Goal: Task Accomplishment & Management: Use online tool/utility

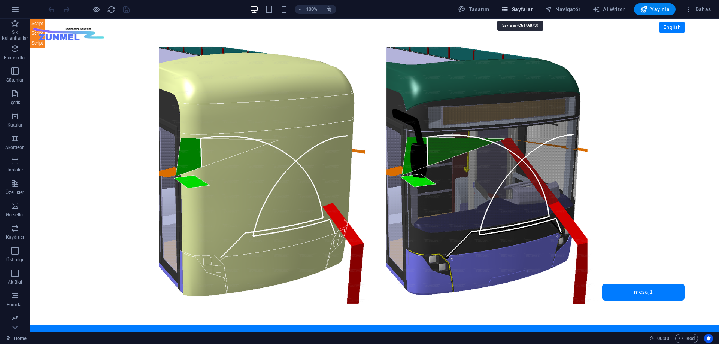
click at [522, 8] on span "Sayfalar" at bounding box center [517, 9] width 32 height 7
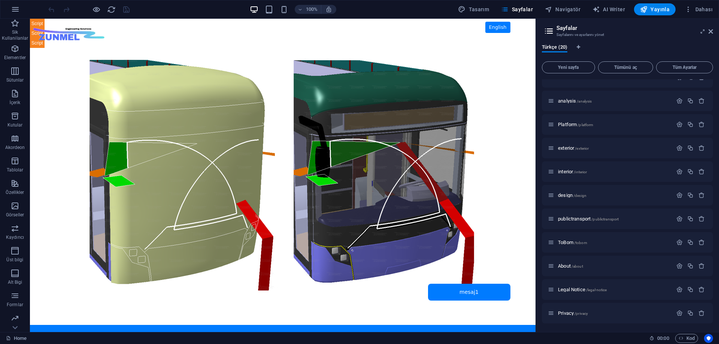
scroll to position [225, 0]
click at [564, 242] on span "ToBom /tobom" at bounding box center [572, 242] width 29 height 6
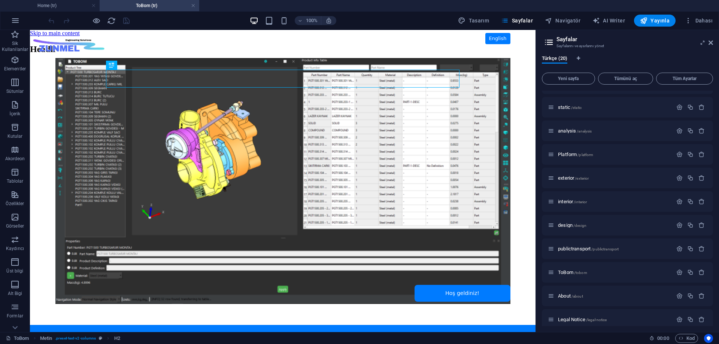
scroll to position [0, 0]
click at [569, 20] on span "Navigatör" at bounding box center [563, 20] width 36 height 7
select select "16901097-tr"
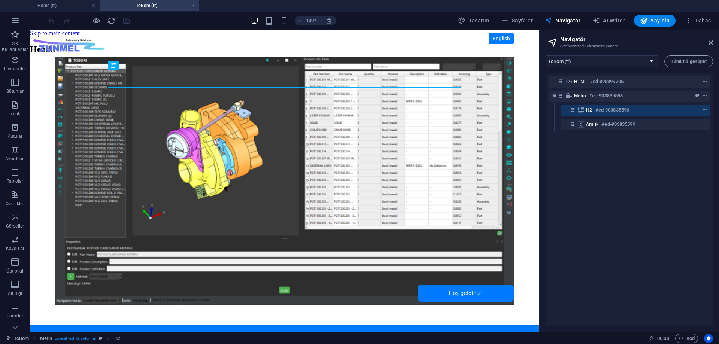
click at [170, 131] on body "Skip to main content ZUNMEL – TR/EN, Sol Menü, Tam Ekran Slider, Mesaj Kutusu E…" at bounding box center [285, 181] width 510 height 302
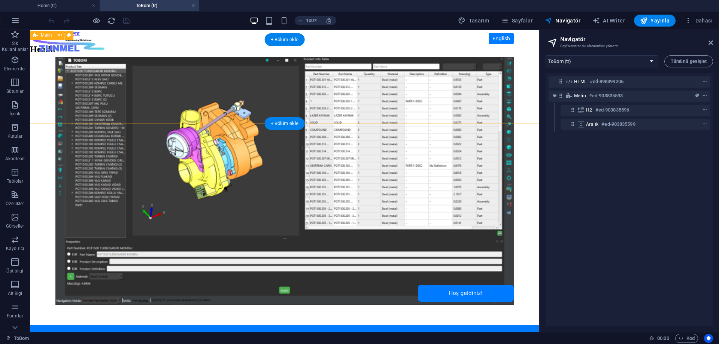
click at [75, 57] on div "Headline" at bounding box center [285, 56] width 510 height 24
click at [171, 68] on div "Headline" at bounding box center [285, 56] width 510 height 24
click at [170, 68] on div "Headline" at bounding box center [285, 56] width 510 height 24
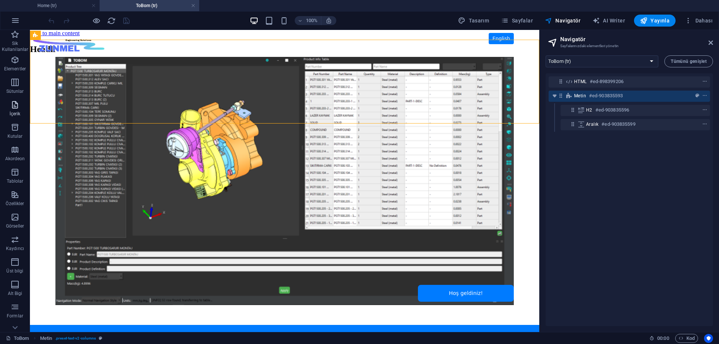
click at [17, 104] on icon "button" at bounding box center [14, 104] width 9 height 9
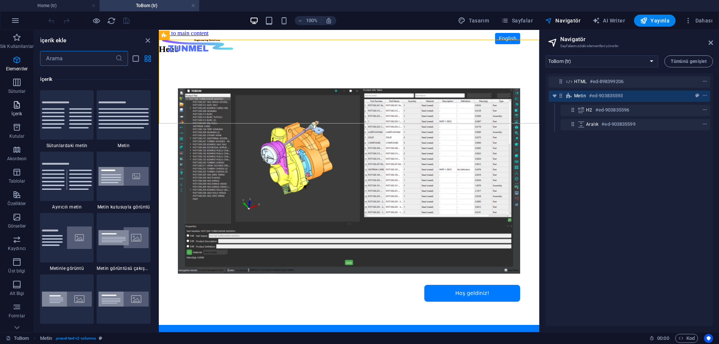
scroll to position [1311, 0]
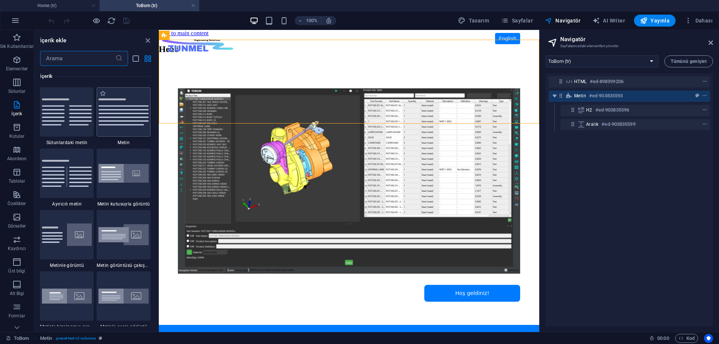
click at [122, 113] on img at bounding box center [124, 112] width 50 height 27
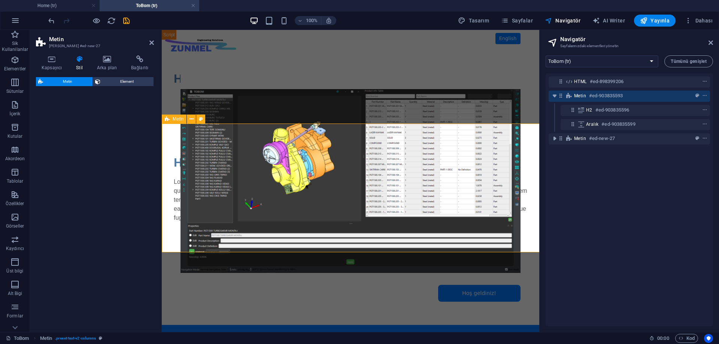
select select "preset-text-v2-default"
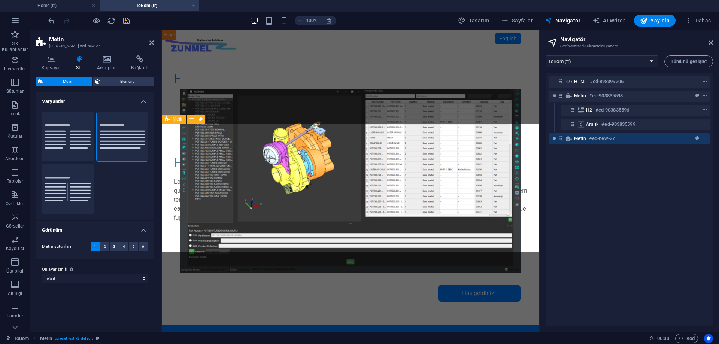
click at [171, 134] on div "Headline Lorem ipsum dolor sitope amet, consectetur adipisicing elitip. Massume…" at bounding box center [351, 188] width 378 height 129
click at [174, 166] on div "Headline" at bounding box center [351, 163] width 354 height 18
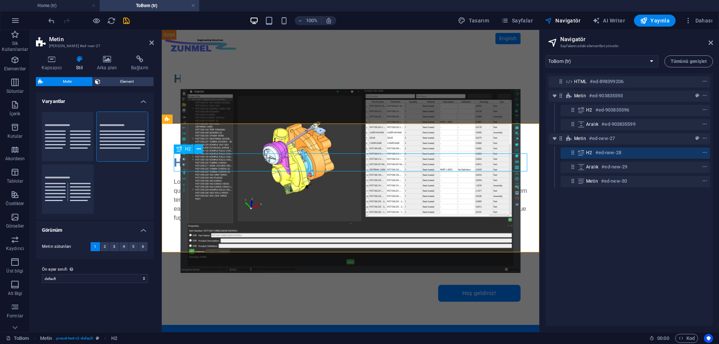
click at [176, 165] on div "Headline" at bounding box center [351, 163] width 354 height 18
click at [55, 64] on h4 "Kapsayıcı" at bounding box center [53, 63] width 34 height 16
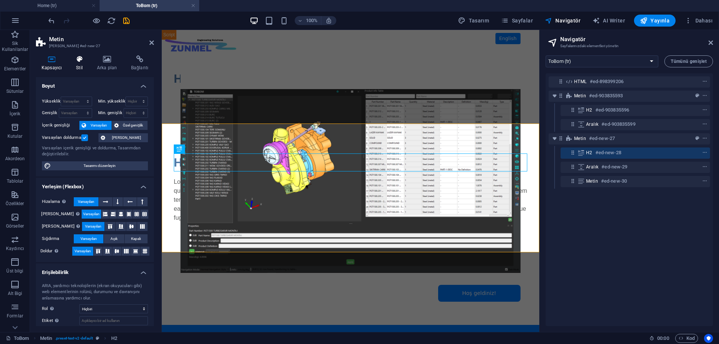
click at [81, 65] on h4 "Stil" at bounding box center [80, 63] width 21 height 16
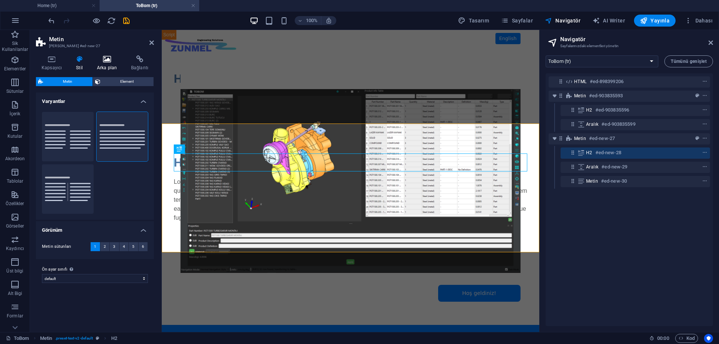
click at [105, 66] on h4 "Arka plan" at bounding box center [108, 63] width 34 height 16
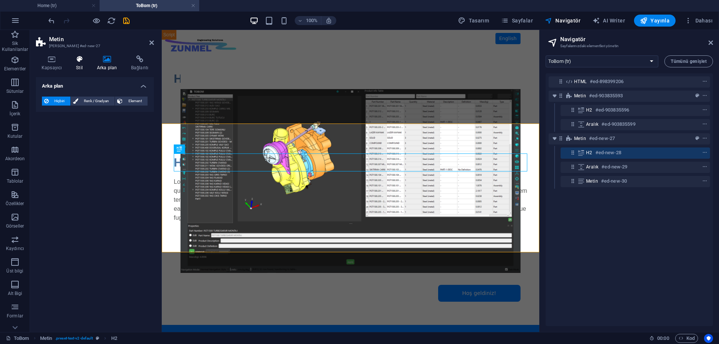
click at [83, 63] on h4 "Stil" at bounding box center [80, 63] width 21 height 16
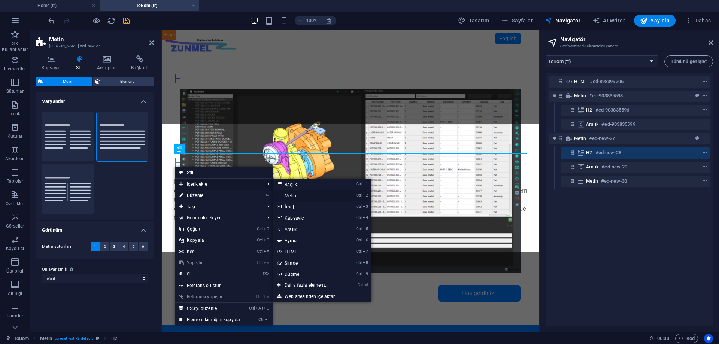
click at [311, 194] on link "Ctrl 2 Metin" at bounding box center [308, 195] width 71 height 11
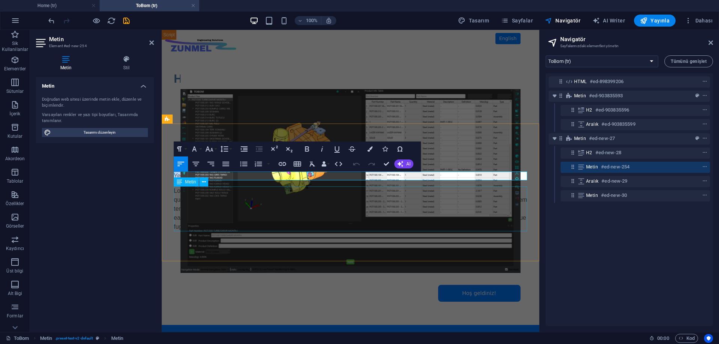
click at [296, 202] on div "Lorem ipsum dolor sitope amet, consectetur adipisicing elitip. Massumenda, dolo…" at bounding box center [351, 209] width 354 height 45
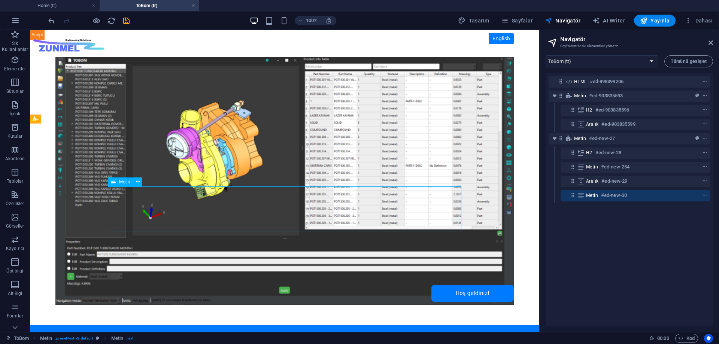
click at [157, 203] on div "Lorem ipsum dolor sitope amet, consectetur adipisicing elitip. Massumenda, dolo…" at bounding box center [285, 209] width 354 height 45
click at [156, 203] on div "Lorem ipsum dolor sitope amet, consectetur adipisicing elitip. Massumenda, dolo…" at bounding box center [285, 209] width 354 height 45
click at [136, 192] on div "Lorem ipsum dolor sitope amet, consectetur adipisicing elitip. Massumenda, dolo…" at bounding box center [285, 209] width 354 height 45
click at [593, 196] on span "Metin" at bounding box center [592, 196] width 12 height 6
click at [597, 196] on span "Metin" at bounding box center [592, 196] width 12 height 6
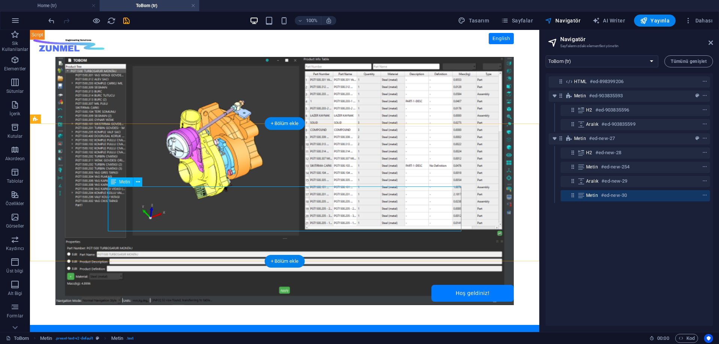
click at [597, 196] on span "Metin" at bounding box center [592, 196] width 12 height 6
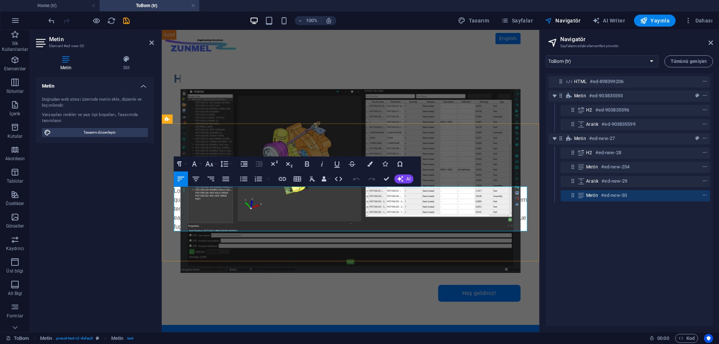
click at [260, 195] on p "Lorem ipsum dolor sitope amet, consectetur adipisicing elitip. Massumenda, dolo…" at bounding box center [351, 209] width 354 height 45
click at [153, 45] on icon at bounding box center [151, 43] width 4 height 6
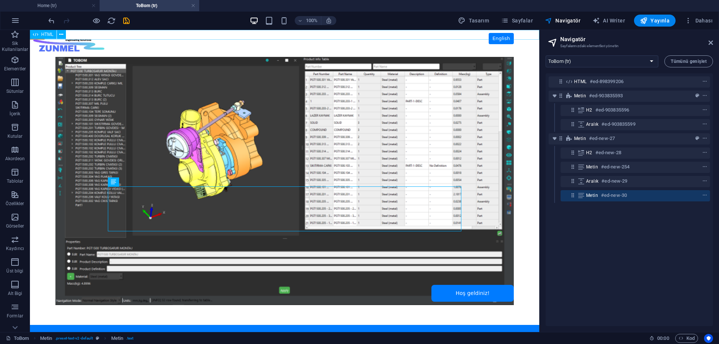
click at [42, 33] on span "HTML" at bounding box center [47, 34] width 12 height 4
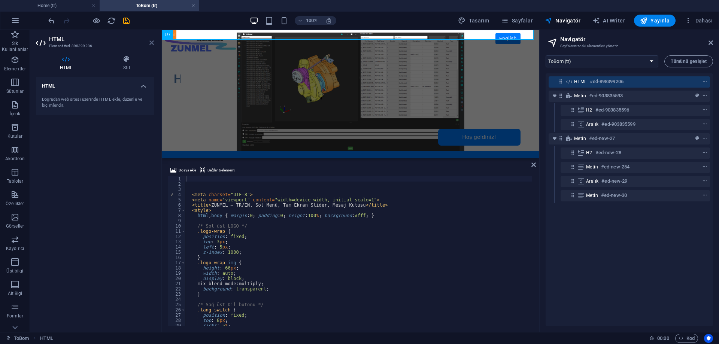
drag, startPoint x: 151, startPoint y: 42, endPoint x: 386, endPoint y: 43, distance: 235.3
click at [151, 42] on icon at bounding box center [151, 43] width 4 height 6
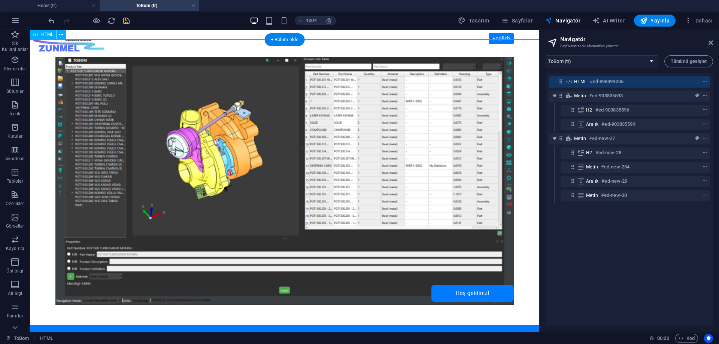
click at [600, 81] on h6 "#ed-898399206" at bounding box center [607, 81] width 34 height 9
click at [705, 81] on icon "context-menu" at bounding box center [705, 81] width 5 height 5
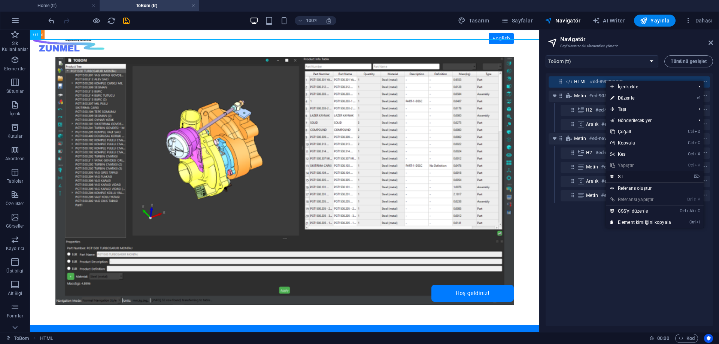
click at [634, 178] on link "⌦ Sil" at bounding box center [641, 176] width 70 height 11
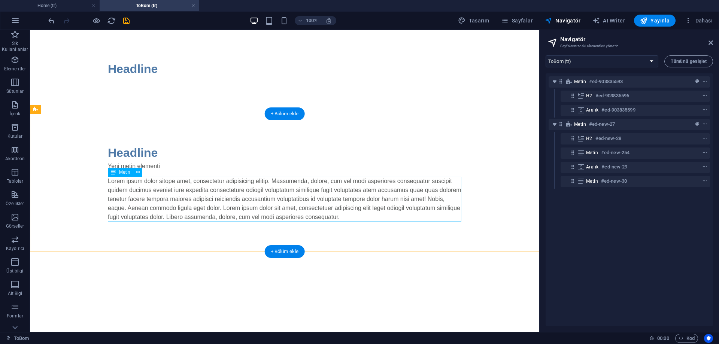
click at [242, 205] on div "Lorem ipsum dolor sitope amet, consectetur adipisicing elitip. Massumenda, dolo…" at bounding box center [285, 199] width 354 height 45
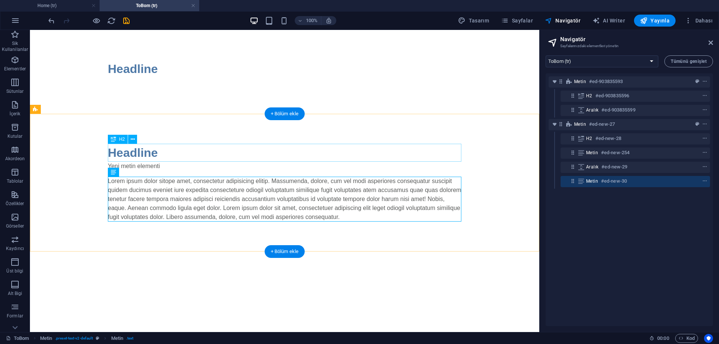
click at [160, 153] on div "Headline" at bounding box center [285, 153] width 354 height 18
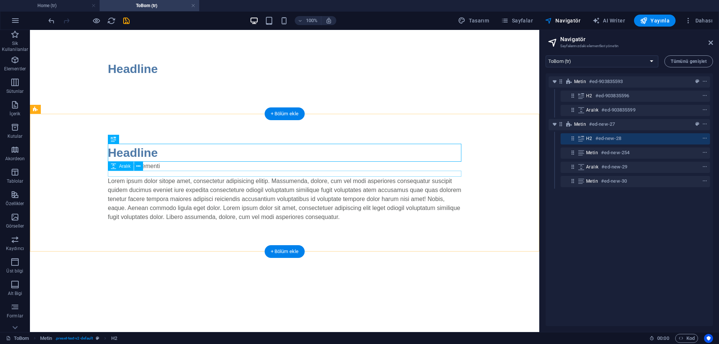
click at [165, 174] on div at bounding box center [285, 174] width 354 height 6
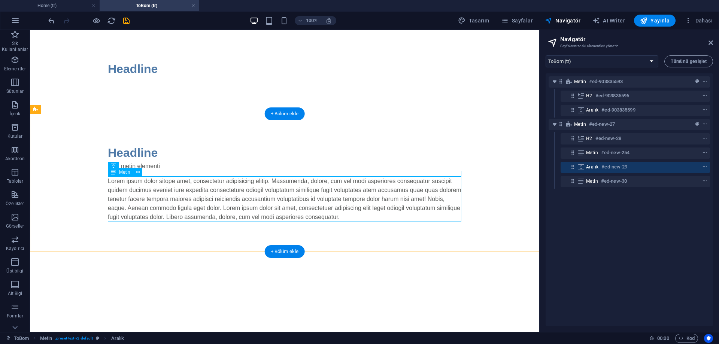
click at [168, 190] on div "Lorem ipsum dolor sitope amet, consectetur adipisicing elitip. Massumenda, dolo…" at bounding box center [285, 199] width 354 height 45
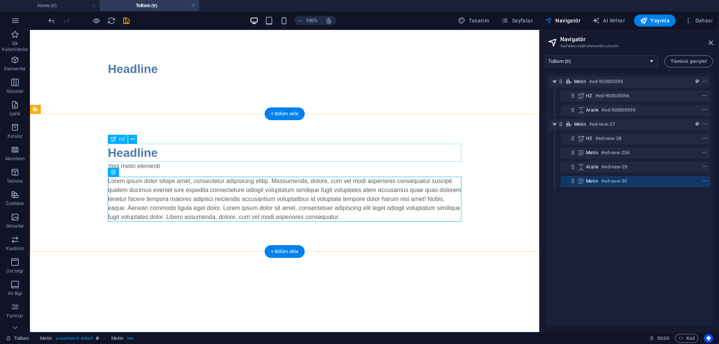
click at [144, 154] on div "Headline" at bounding box center [285, 153] width 354 height 18
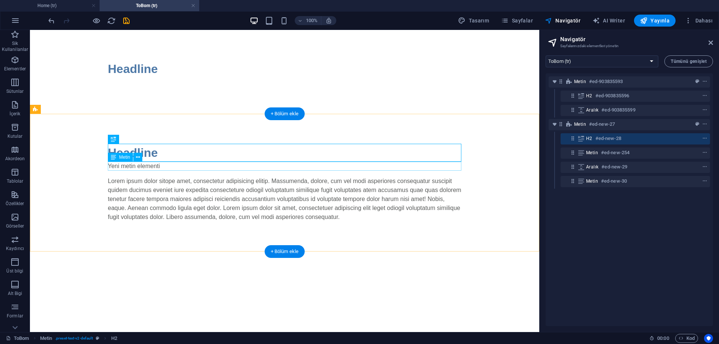
click at [146, 165] on div "Yeni metin elementi" at bounding box center [285, 166] width 354 height 9
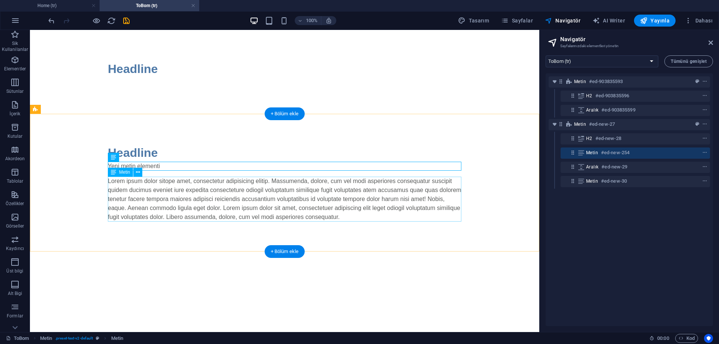
click at [150, 187] on div "Lorem ipsum dolor sitope amet, consectetur adipisicing elitip. Massumenda, dolo…" at bounding box center [285, 199] width 354 height 45
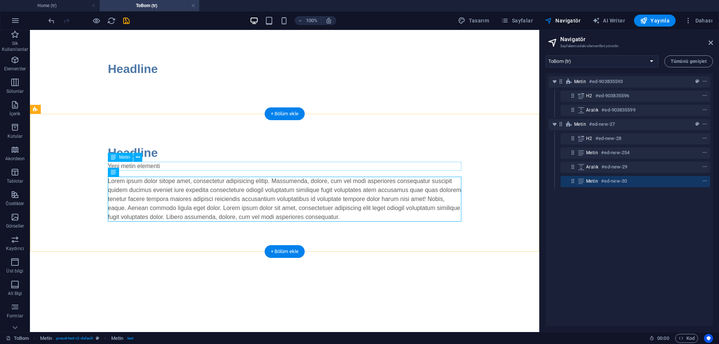
click at [153, 166] on div "Yeni metin elementi" at bounding box center [285, 166] width 354 height 9
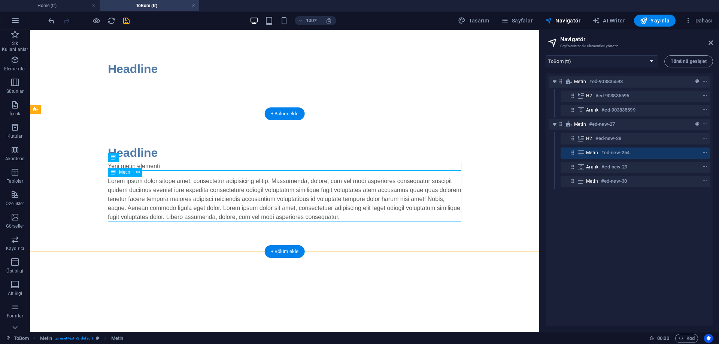
click at [157, 188] on div "Lorem ipsum dolor sitope amet, consectetur adipisicing elitip. Massumenda, dolo…" at bounding box center [285, 199] width 354 height 45
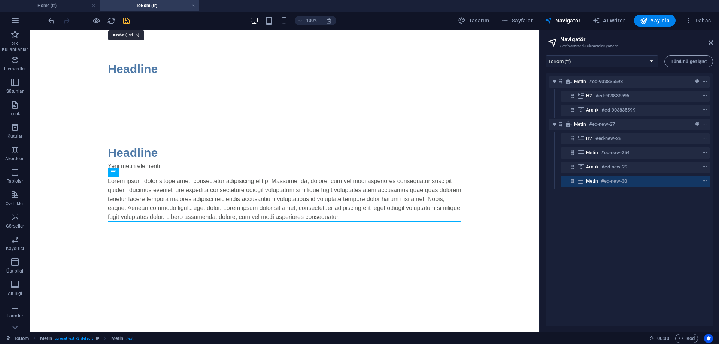
click at [127, 23] on icon "save" at bounding box center [126, 20] width 9 height 9
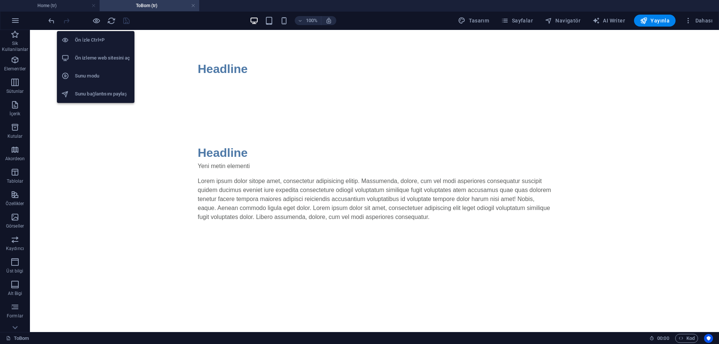
click at [101, 58] on h6 "Ön izleme web sitesini aç" at bounding box center [102, 58] width 55 height 9
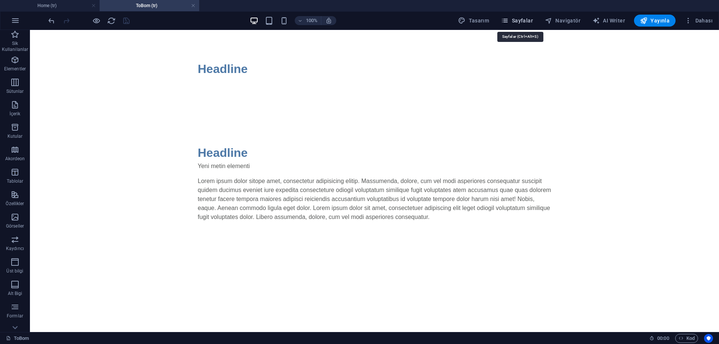
click at [522, 21] on span "Sayfalar" at bounding box center [517, 20] width 32 height 7
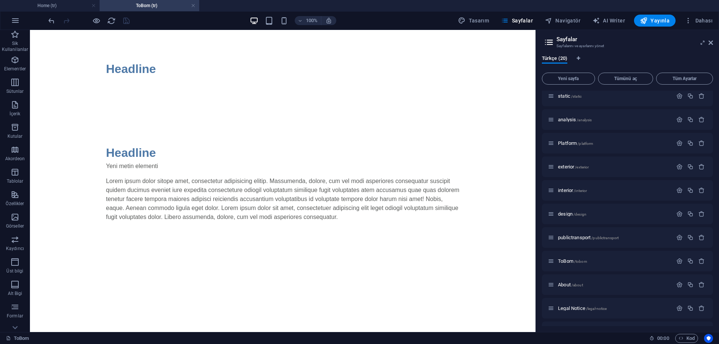
scroll to position [236, 0]
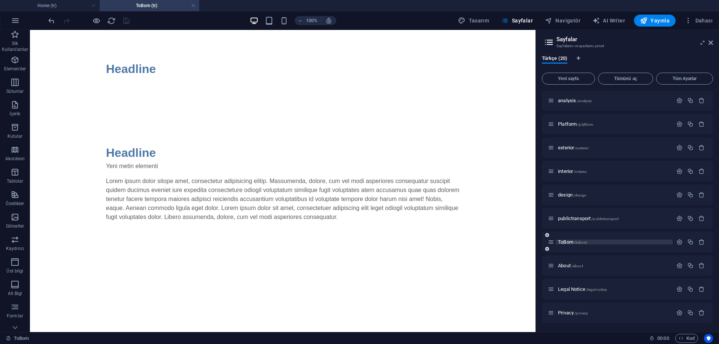
click at [566, 242] on span "ToBom /tobom" at bounding box center [572, 242] width 29 height 6
click at [571, 16] on button "Navigatör" at bounding box center [563, 21] width 42 height 12
select select "16901097-tr"
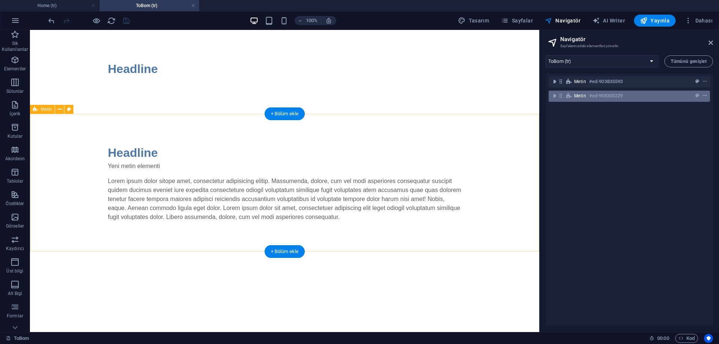
click at [707, 96] on span "context-menu" at bounding box center [704, 95] width 7 height 5
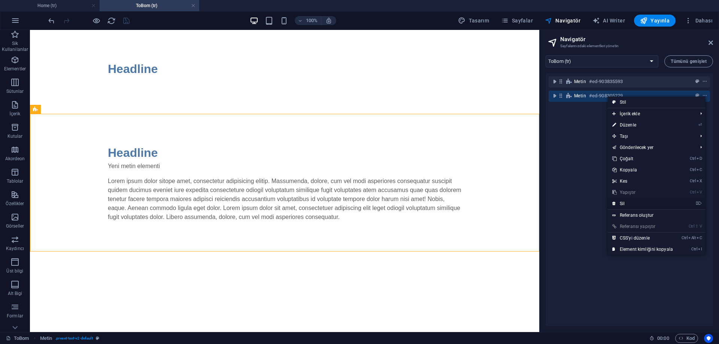
click at [644, 202] on link "⌦ Sil" at bounding box center [643, 203] width 70 height 11
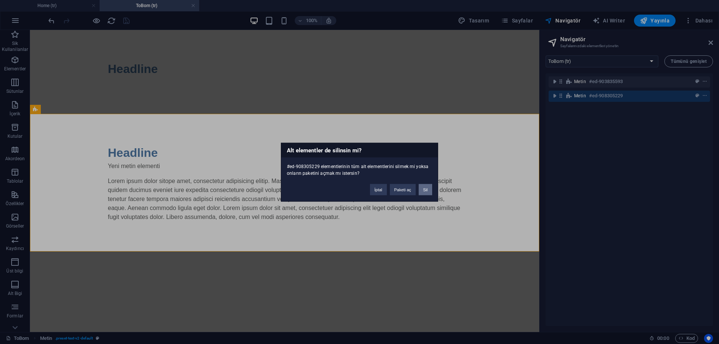
click at [428, 189] on button "Sil" at bounding box center [425, 189] width 13 height 11
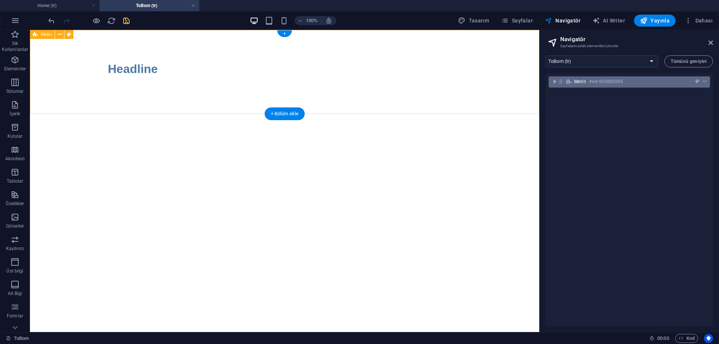
click at [704, 82] on icon "context-menu" at bounding box center [705, 81] width 5 height 5
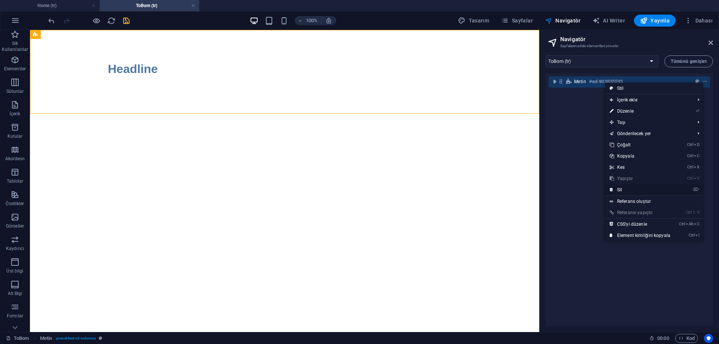
click at [623, 191] on link "⌦ Sil" at bounding box center [640, 189] width 70 height 11
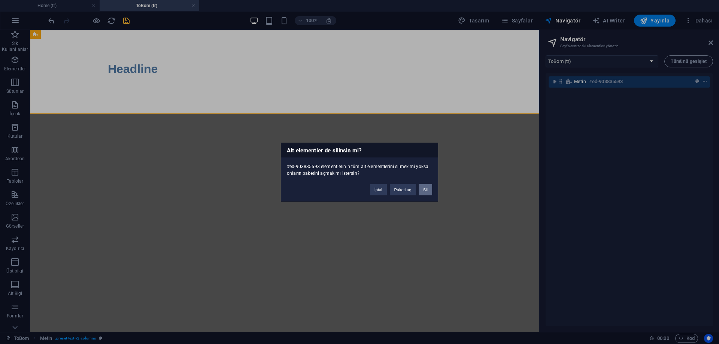
click at [426, 189] on button "Sil" at bounding box center [425, 189] width 13 height 11
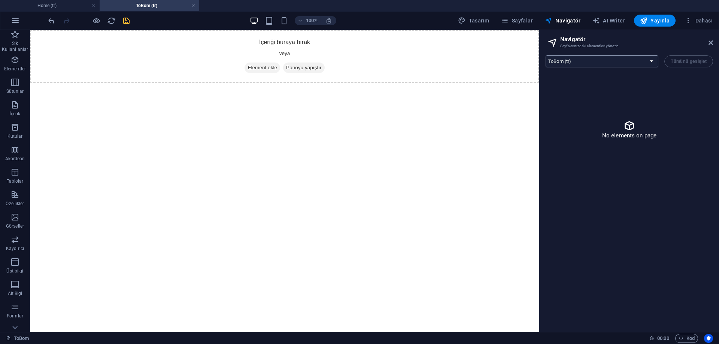
click at [616, 63] on select "Home (tr) contact (tr) projects (tr) fea (tr) software (tr) flow (tr) explicit …" at bounding box center [602, 61] width 113 height 12
click at [617, 63] on select "Home (tr) contact (tr) projects (tr) fea (tr) software (tr) flow (tr) explicit …" at bounding box center [602, 61] width 113 height 12
click at [12, 67] on p "Elementler" at bounding box center [15, 69] width 22 height 6
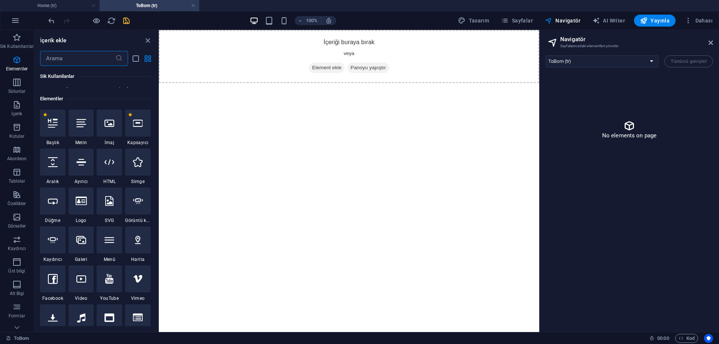
scroll to position [80, 0]
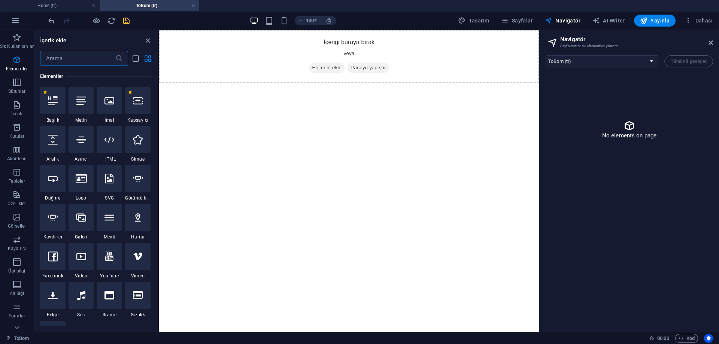
click at [106, 144] on div at bounding box center [109, 139] width 25 height 27
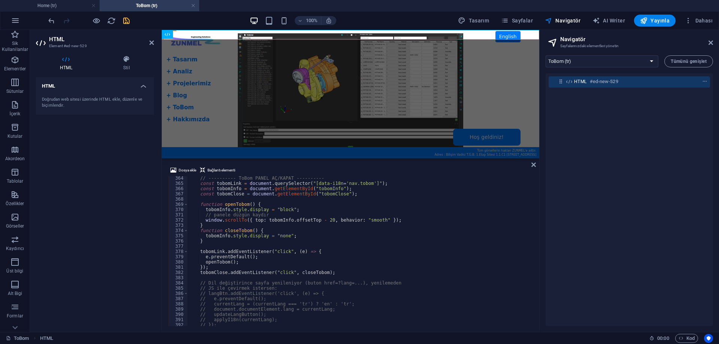
scroll to position [1929, 0]
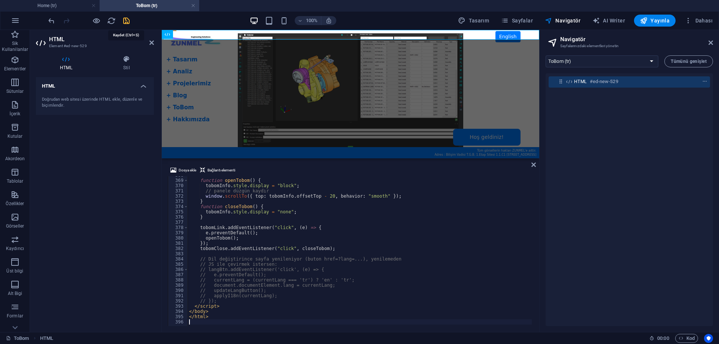
click at [127, 19] on icon "save" at bounding box center [126, 20] width 9 height 9
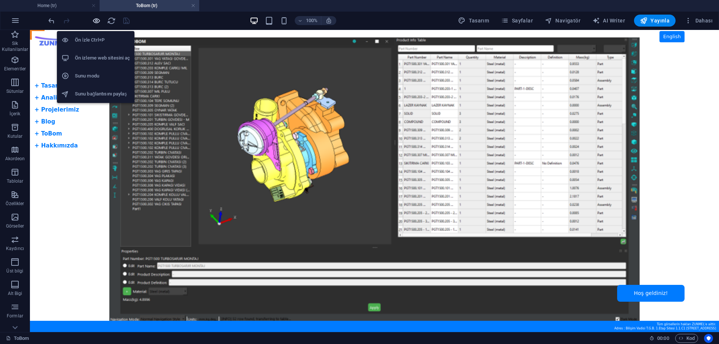
click at [96, 21] on icon "button" at bounding box center [96, 20] width 9 height 9
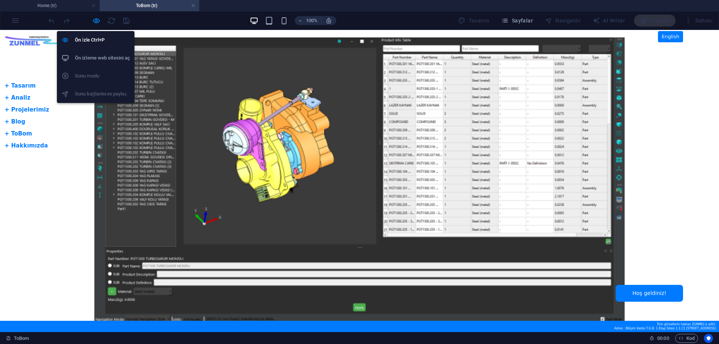
click at [95, 56] on h6 "Ön izleme web sitesini aç" at bounding box center [102, 58] width 55 height 9
click at [95, 21] on icon "button" at bounding box center [96, 20] width 9 height 9
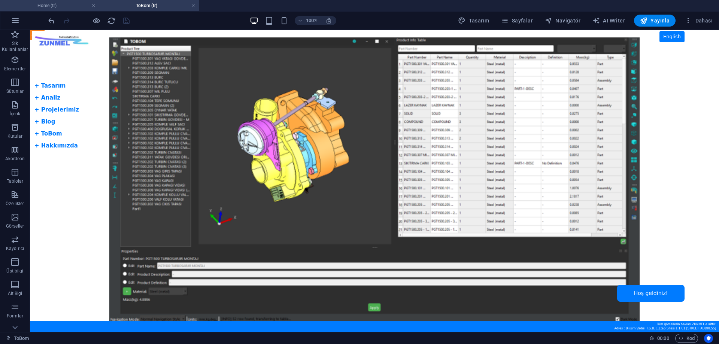
click at [59, 3] on h4 "Home (tr)" at bounding box center [50, 5] width 100 height 8
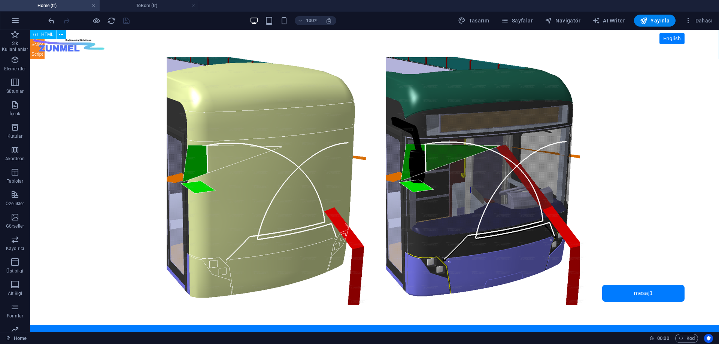
click at [46, 32] on span "HTML" at bounding box center [47, 34] width 12 height 4
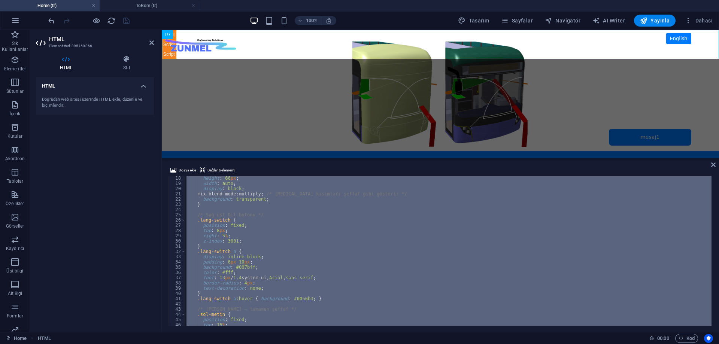
scroll to position [0, 0]
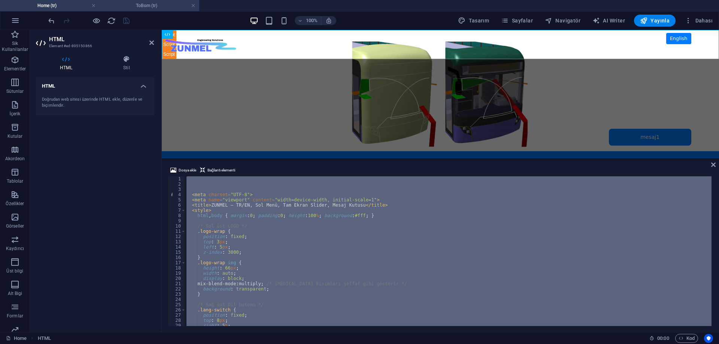
click at [136, 6] on h4 "ToBom (tr)" at bounding box center [150, 5] width 100 height 8
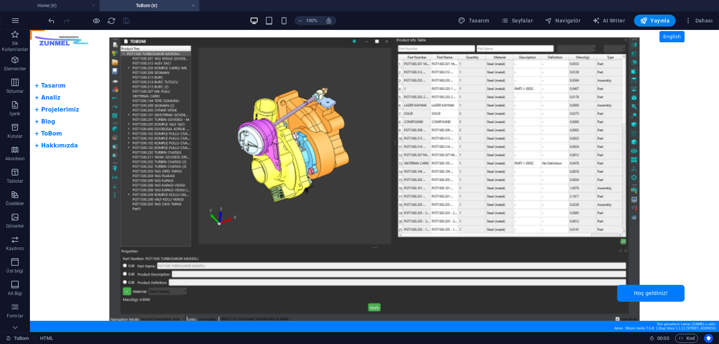
click at [79, 184] on body "Skip to main content Tam Ekran Slider + Dil Butonu English + Tasarım + Analiz +…" at bounding box center [374, 181] width 689 height 302
click at [42, 34] on span "HTML" at bounding box center [47, 34] width 12 height 4
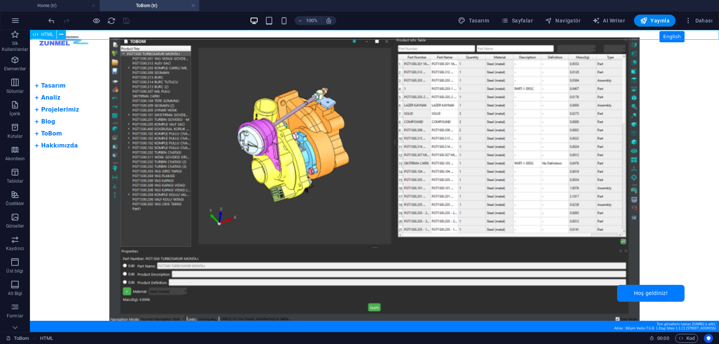
click at [42, 34] on span "HTML" at bounding box center [47, 34] width 12 height 4
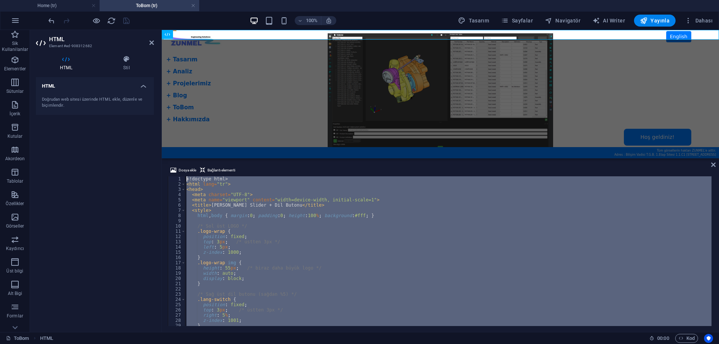
drag, startPoint x: 214, startPoint y: 317, endPoint x: 113, endPoint y: 118, distance: 222.9
click at [113, 118] on div "HTML Element #ed-908312682 HTML Stil HTML Doğrudan web sitesi üzerinde HTML ekl…" at bounding box center [374, 181] width 689 height 302
type textarea "<!doctype html> <html lang="tr">"
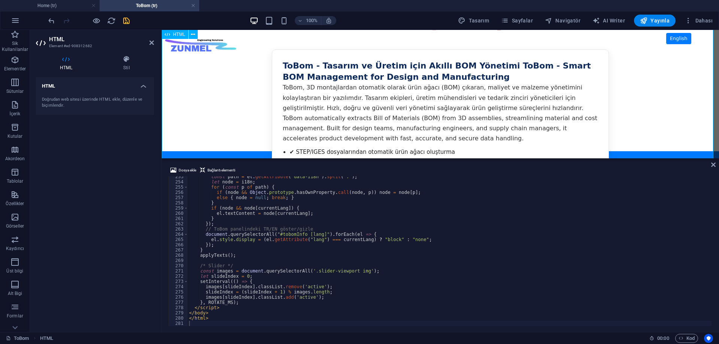
scroll to position [63, 0]
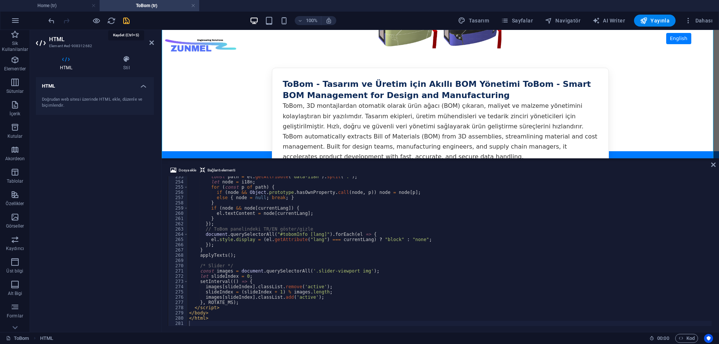
click at [126, 21] on icon "save" at bounding box center [126, 20] width 9 height 9
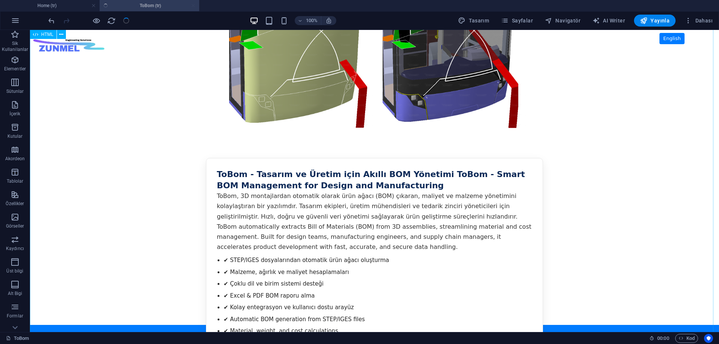
scroll to position [86, 0]
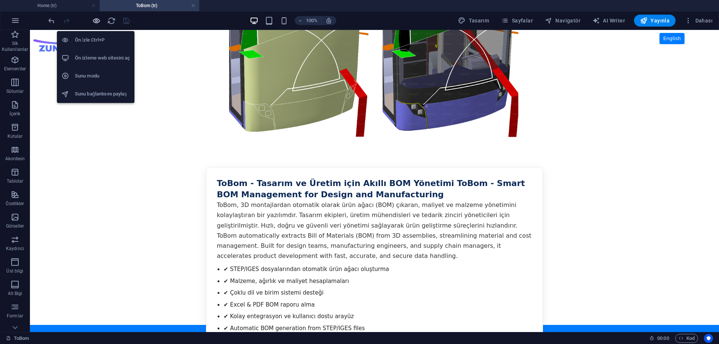
click at [97, 21] on icon "button" at bounding box center [96, 20] width 9 height 9
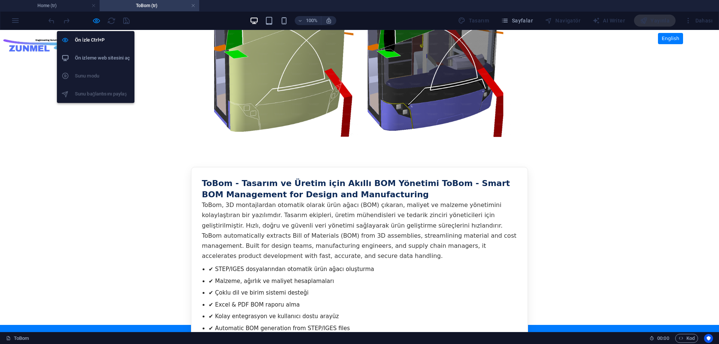
click at [101, 57] on h6 "Ön izleme web sitesini aç" at bounding box center [102, 58] width 55 height 9
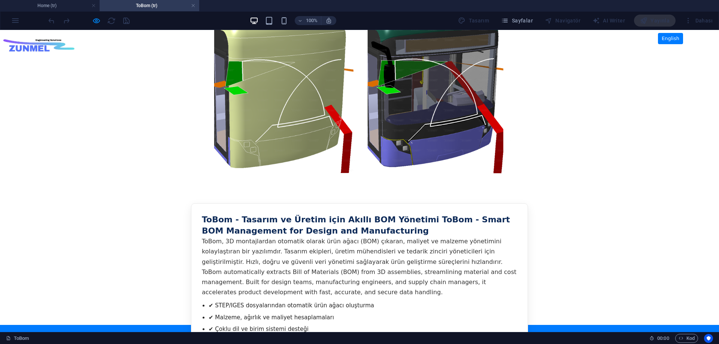
scroll to position [0, 0]
